Goal: Check status: Check status

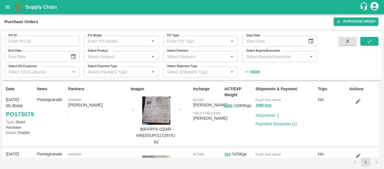
scroll to position [42, 0]
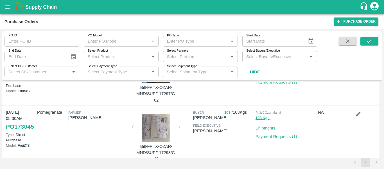
click at [214, 57] on input "Select Partners" at bounding box center [196, 56] width 62 height 7
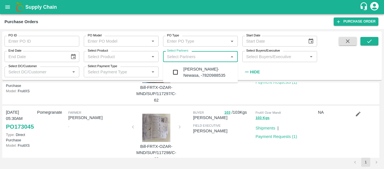
paste input "9766989905"
type input "9766989905"
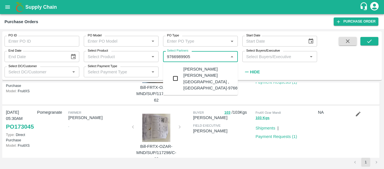
click at [198, 71] on div "[PERSON_NAME] [PERSON_NAME][GEOGRAPHIC_DATA] , [GEOGRAPHIC_DATA]-9766989905" at bounding box center [218, 78] width 68 height 25
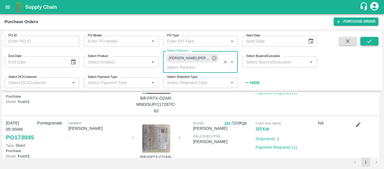
click at [370, 42] on icon "submit" at bounding box center [370, 41] width 6 height 6
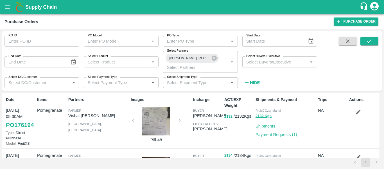
drag, startPoint x: 382, startPoint y: 106, endPoint x: 381, endPoint y: 118, distance: 11.9
click at [381, 118] on div "PO ID PO ID PO Model PO Model   * PO Type PO Type   * Start Date Start Date End…" at bounding box center [192, 99] width 384 height 140
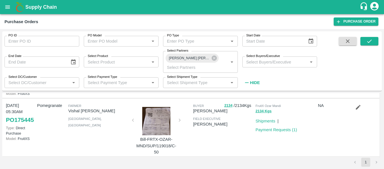
scroll to position [52, 0]
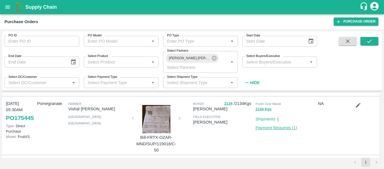
click at [275, 130] on link "Payment Requests ( 1 )" at bounding box center [277, 127] width 42 height 5
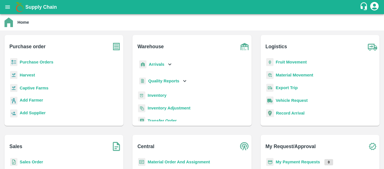
click at [46, 61] on b "Purchase Orders" at bounding box center [37, 62] width 34 height 5
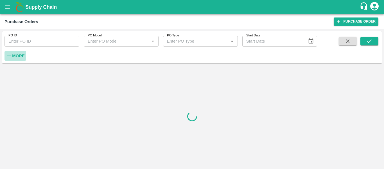
click at [22, 59] on h6 "More" at bounding box center [18, 55] width 13 height 7
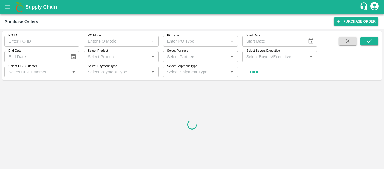
click at [184, 58] on input "Select Partners" at bounding box center [196, 56] width 62 height 7
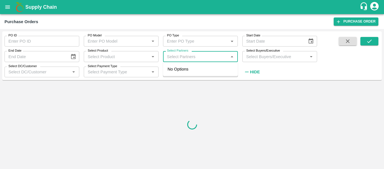
paste input "9766989905"
type input "9766989905"
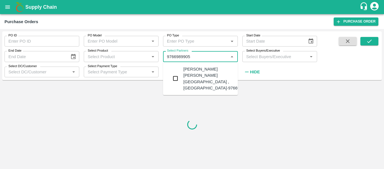
click at [196, 73] on div "[PERSON_NAME] [PERSON_NAME][GEOGRAPHIC_DATA] , [GEOGRAPHIC_DATA]-9766989905" at bounding box center [218, 78] width 68 height 25
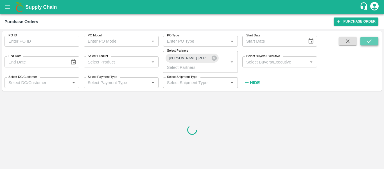
click at [368, 42] on icon "submit" at bounding box center [370, 41] width 6 height 6
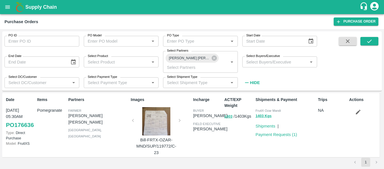
drag, startPoint x: 381, startPoint y: 96, endPoint x: 381, endPoint y: 100, distance: 4.2
click at [381, 100] on div "Date [DATE] 05:30AM PO 176636 Type: Direct Purchase Model: FruitXS Items Pomegr…" at bounding box center [192, 125] width 380 height 64
click at [368, 39] on icon "submit" at bounding box center [370, 41] width 6 height 6
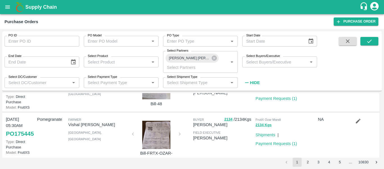
scroll to position [47, 0]
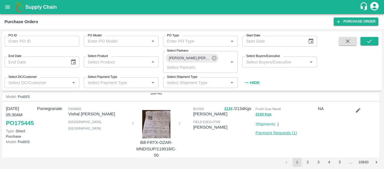
click at [287, 135] on link "Payment Requests ( 1 )" at bounding box center [277, 132] width 42 height 5
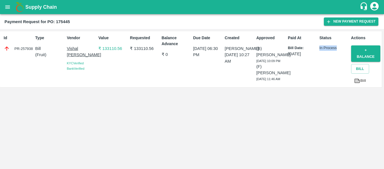
drag, startPoint x: 319, startPoint y: 47, endPoint x: 339, endPoint y: 49, distance: 20.1
click at [339, 49] on div "Status In Process" at bounding box center [333, 59] width 32 height 53
click at [338, 49] on p "In Process" at bounding box center [334, 47] width 29 height 5
drag, startPoint x: 336, startPoint y: 48, endPoint x: 319, endPoint y: 48, distance: 16.3
click at [319, 48] on div "Status In Process" at bounding box center [333, 59] width 32 height 53
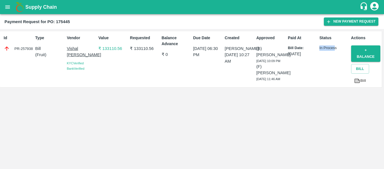
click at [319, 48] on div "Status In Process" at bounding box center [333, 59] width 32 height 53
drag, startPoint x: 319, startPoint y: 48, endPoint x: 333, endPoint y: 47, distance: 13.5
click at [333, 47] on div "Status In Process" at bounding box center [333, 59] width 32 height 53
click at [333, 47] on p "In Process" at bounding box center [334, 47] width 29 height 5
drag, startPoint x: 319, startPoint y: 46, endPoint x: 337, endPoint y: 48, distance: 19.0
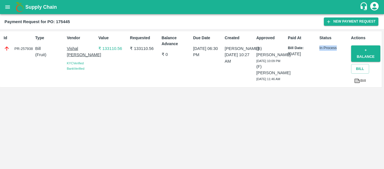
click at [337, 48] on div "Status In Process" at bounding box center [333, 59] width 32 height 53
click at [337, 48] on p "In Process" at bounding box center [334, 47] width 29 height 5
drag, startPoint x: 337, startPoint y: 48, endPoint x: 320, endPoint y: 50, distance: 17.8
click at [320, 50] on p "In Process" at bounding box center [334, 47] width 29 height 5
